Goal: Answer question/provide support

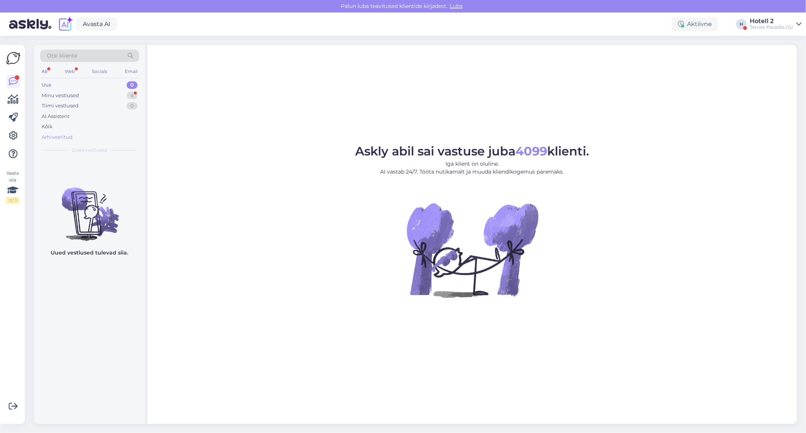
click at [68, 133] on div "Arhiveeritud" at bounding box center [89, 137] width 99 height 11
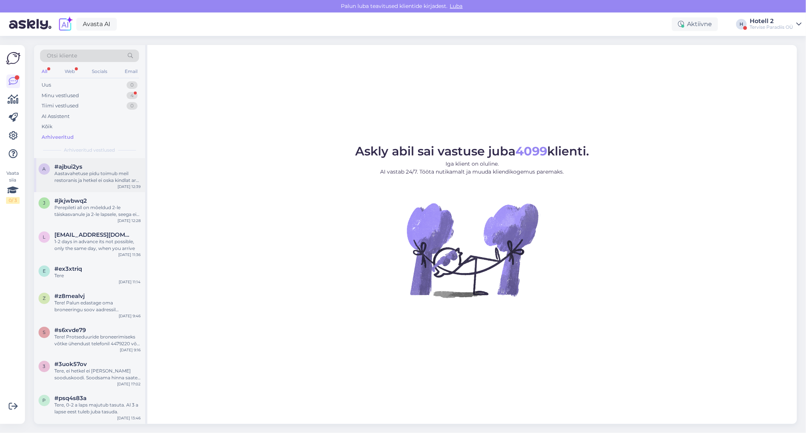
click at [108, 179] on div "Aastavahetuse pidu toimub meil restoranis ja hetkel ei oska kindlat arv öelda a…" at bounding box center [97, 177] width 86 height 14
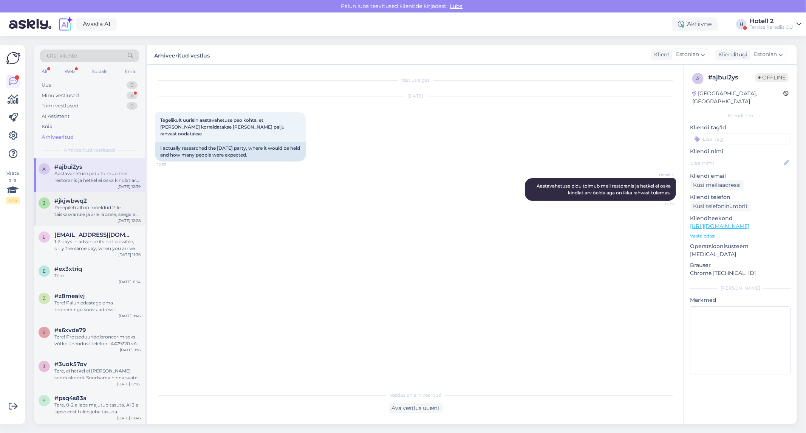
click at [95, 201] on div "#jkjwbwq2" at bounding box center [97, 200] width 86 height 7
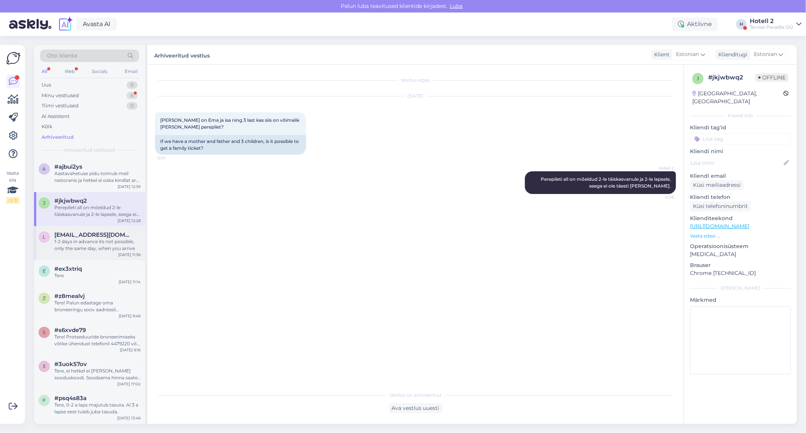
click at [99, 239] on div "1-2 days in advance its not possible, only the same day, when you arrive" at bounding box center [97, 245] width 86 height 14
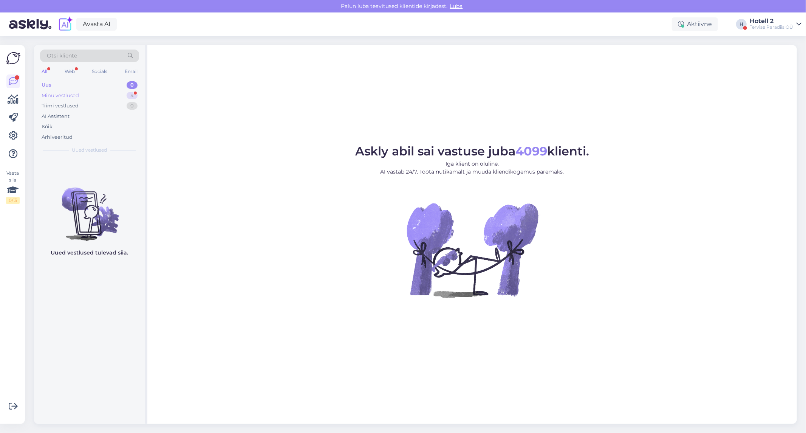
click at [115, 94] on div "Minu vestlused 4" at bounding box center [89, 95] width 99 height 11
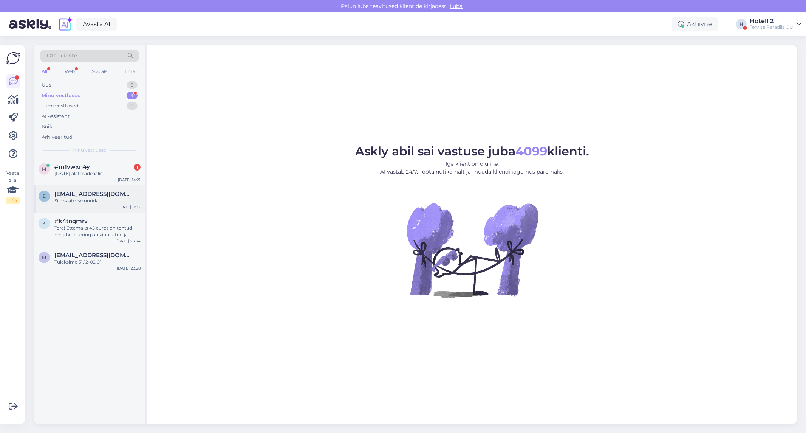
click at [99, 206] on div "e [EMAIL_ADDRESS][DOMAIN_NAME] Siin saate ise uurida [DATE] 11:32" at bounding box center [89, 198] width 111 height 27
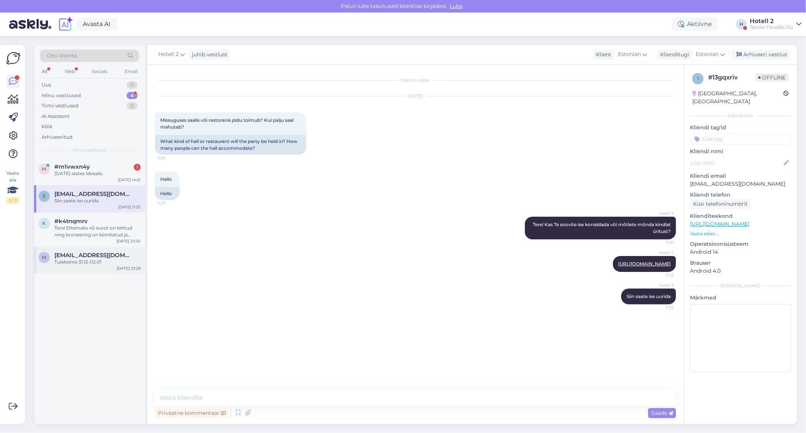
click at [110, 265] on div "Tuleksime 31.12-02.01" at bounding box center [97, 262] width 86 height 7
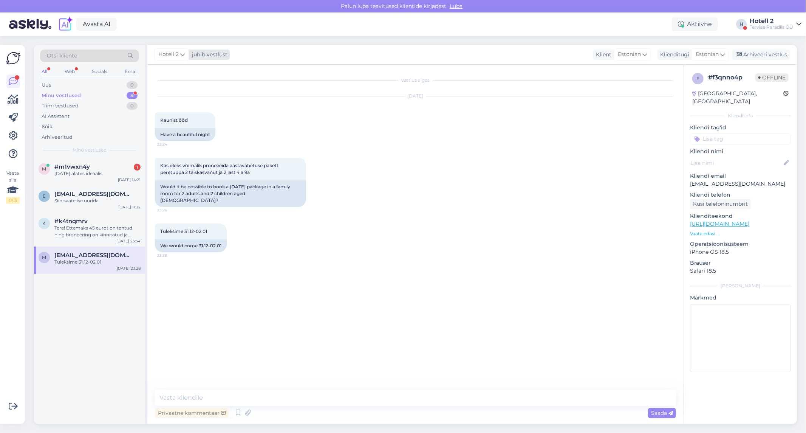
click at [184, 55] on icon at bounding box center [182, 54] width 5 height 8
click at [196, 51] on div "juhib vestlust" at bounding box center [208, 55] width 39 height 8
click at [99, 228] on div "Tere! Ettemaks 45 eurot on tehtud ning broneering on kinnitatud ja ootame teid …" at bounding box center [97, 232] width 86 height 14
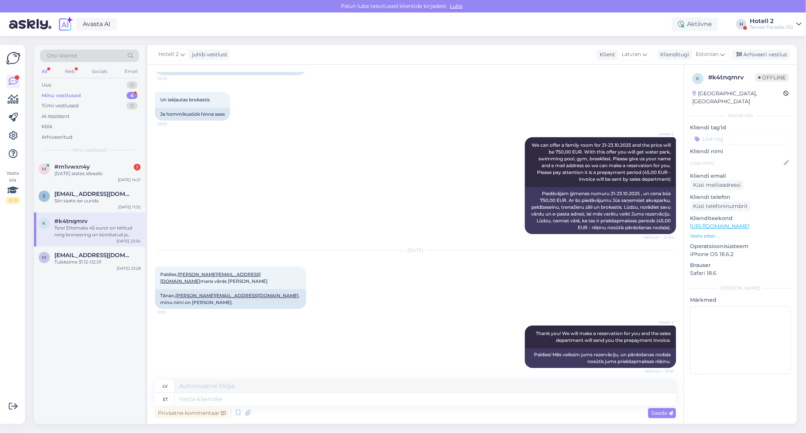
scroll to position [11, 0]
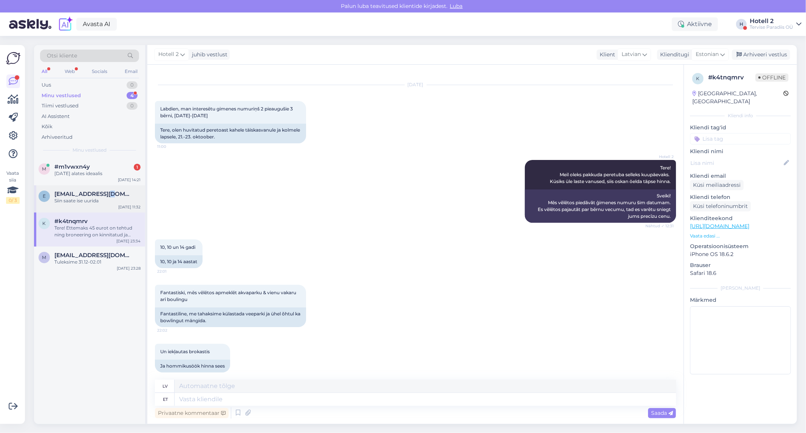
click at [108, 192] on span "[EMAIL_ADDRESS][DOMAIN_NAME]" at bounding box center [93, 194] width 79 height 7
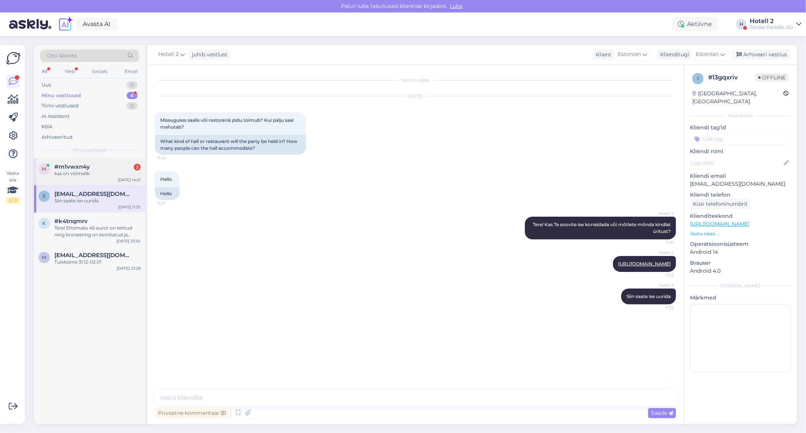
click at [98, 166] on div "#m1vwxn4y 2" at bounding box center [97, 166] width 86 height 7
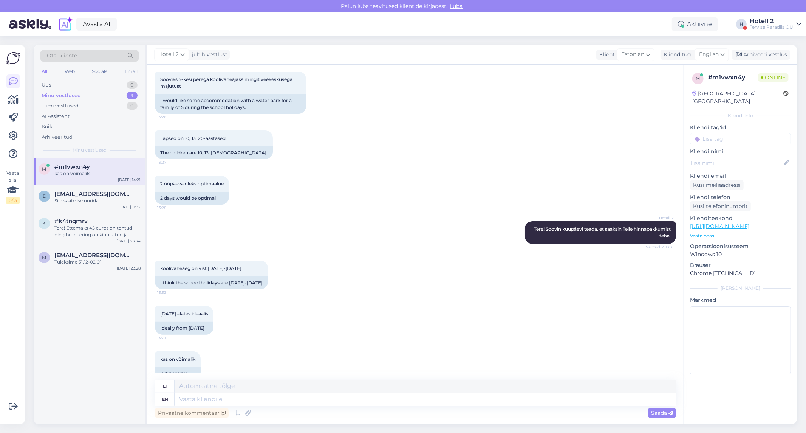
scroll to position [101, 0]
